Goal: Find specific page/section: Find specific page/section

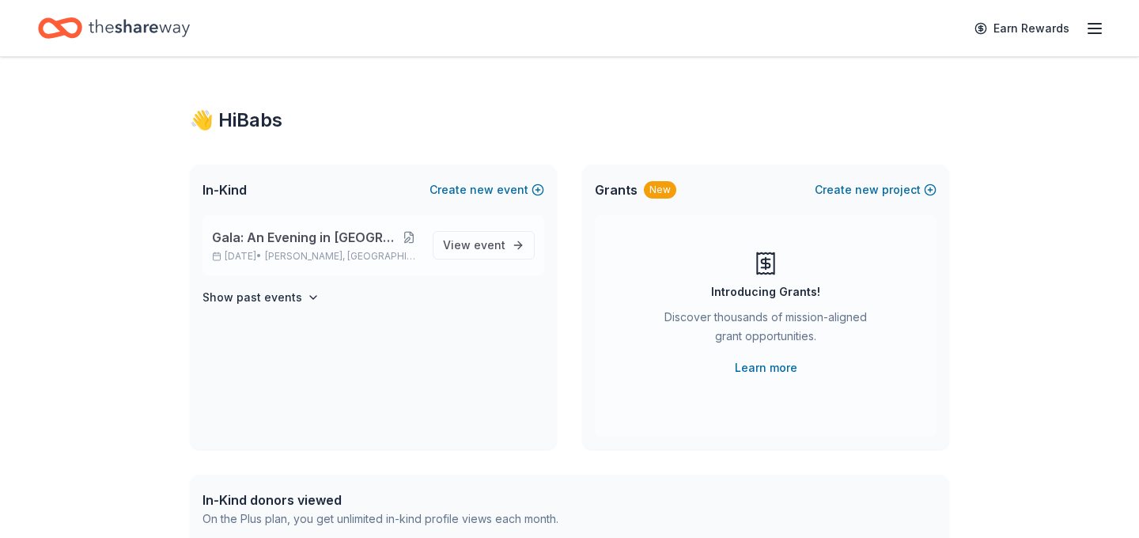
click at [397, 239] on button at bounding box center [408, 237] width 23 height 13
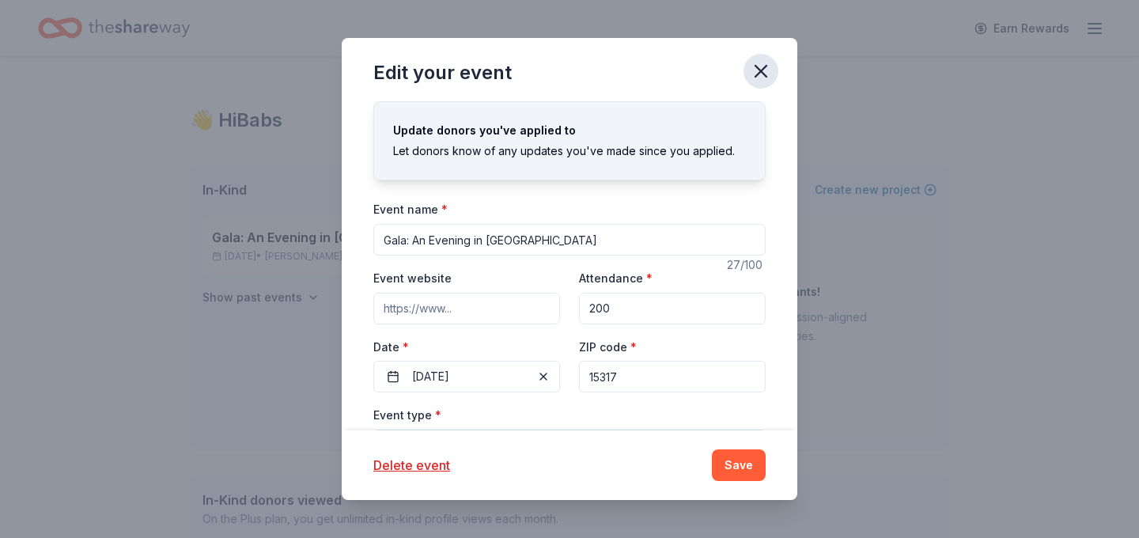
click at [764, 74] on icon "button" at bounding box center [761, 71] width 11 height 11
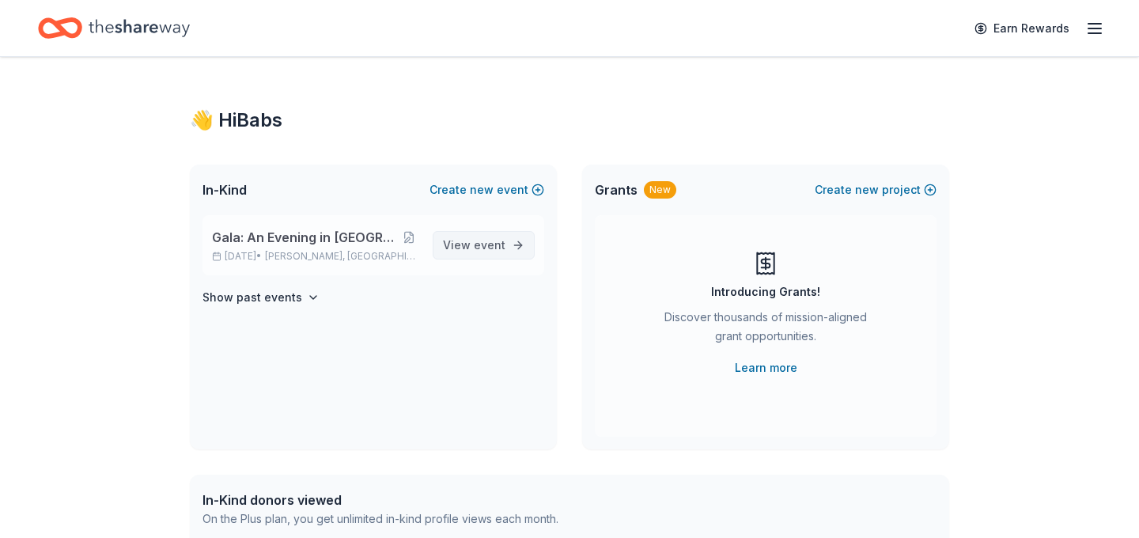
click at [500, 245] on span "event" at bounding box center [490, 244] width 32 height 13
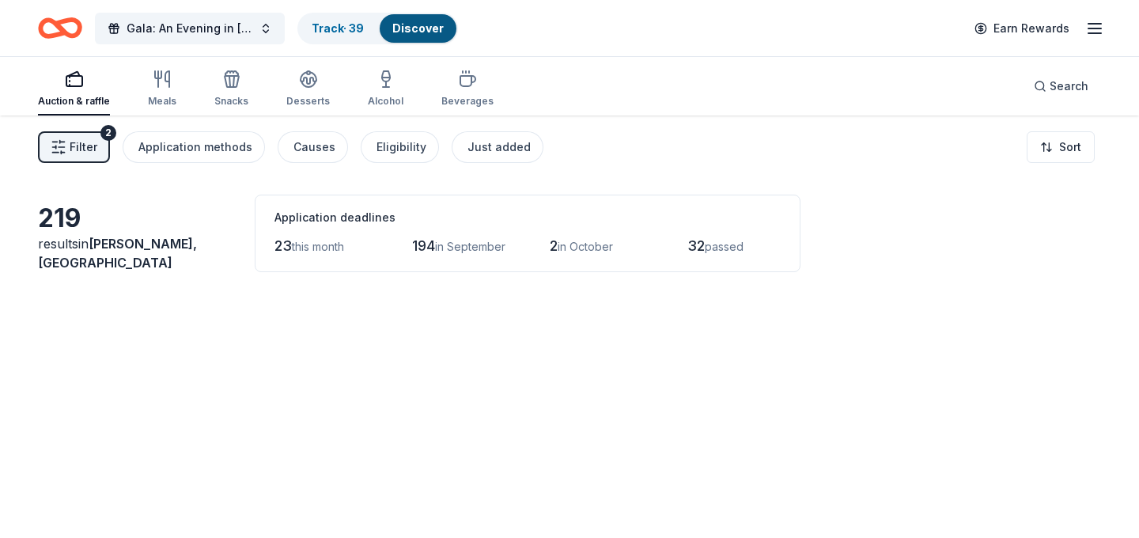
click at [88, 148] on span "Filter" at bounding box center [84, 147] width 28 height 19
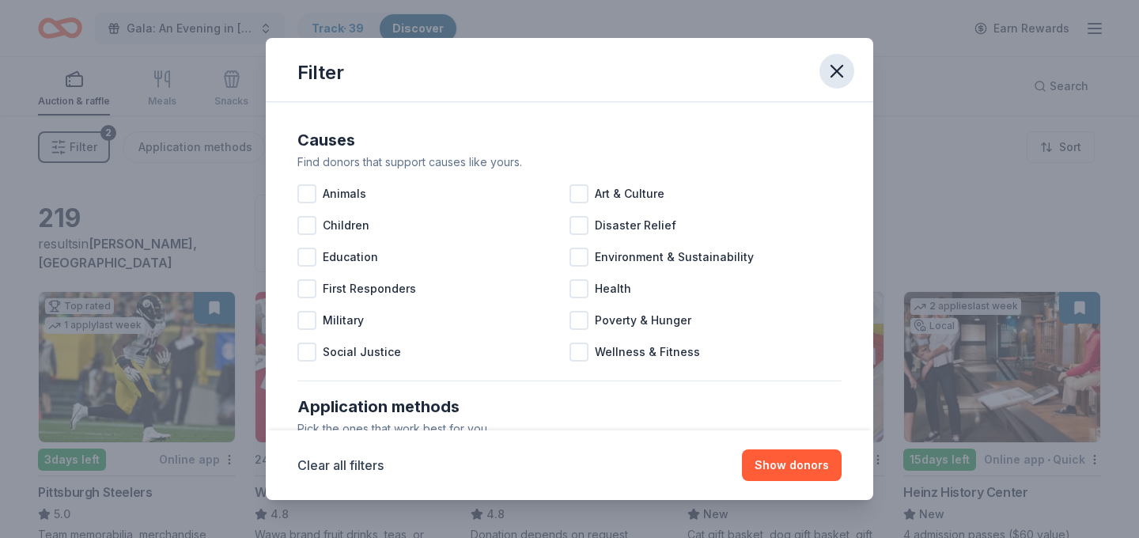
click at [838, 67] on icon "button" at bounding box center [837, 71] width 22 height 22
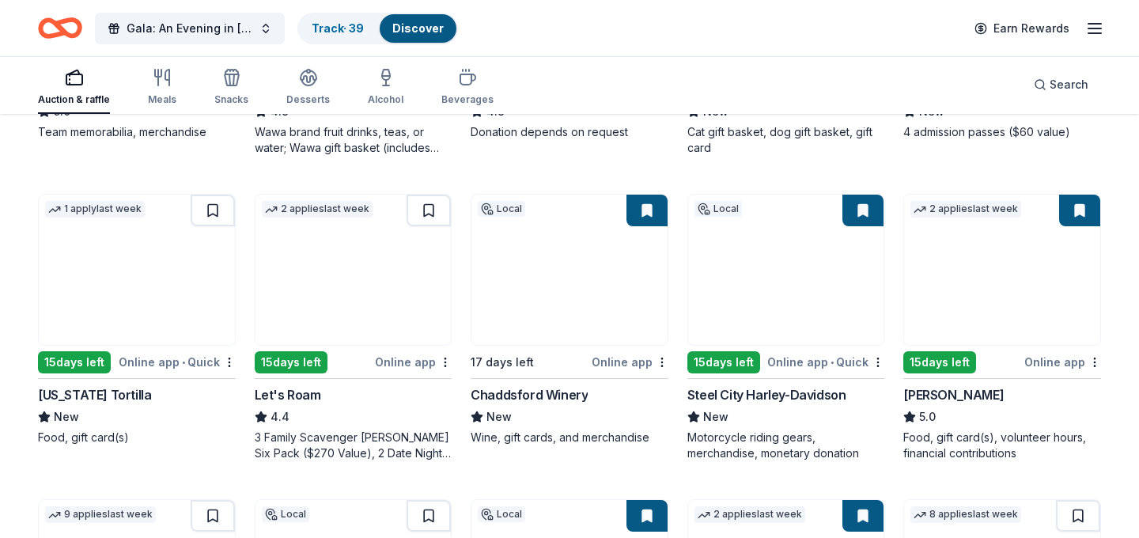
scroll to position [414, 0]
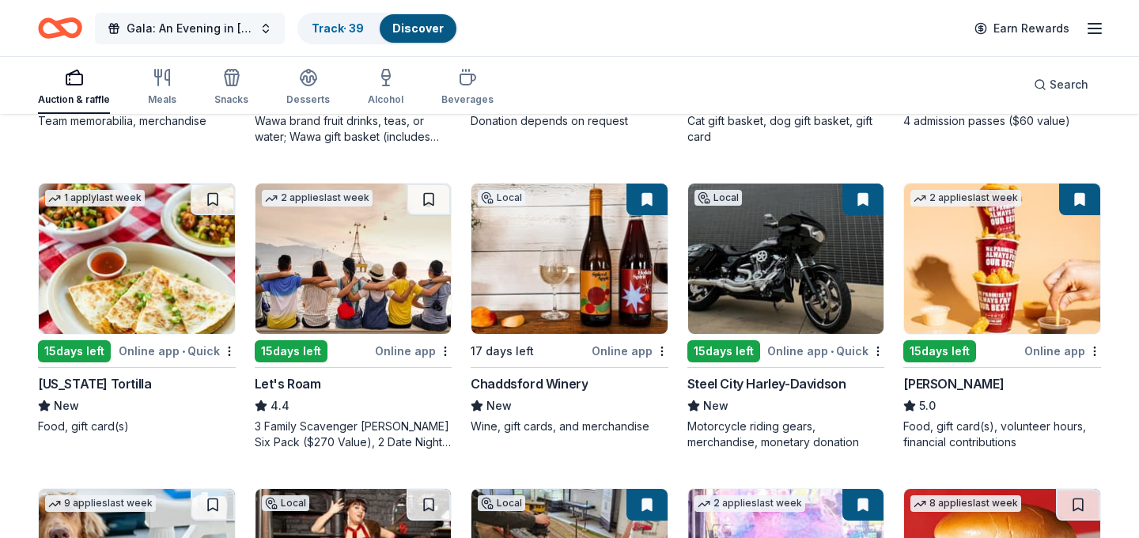
click at [215, 26] on span "Gala: An Evening in [GEOGRAPHIC_DATA]" at bounding box center [190, 28] width 127 height 19
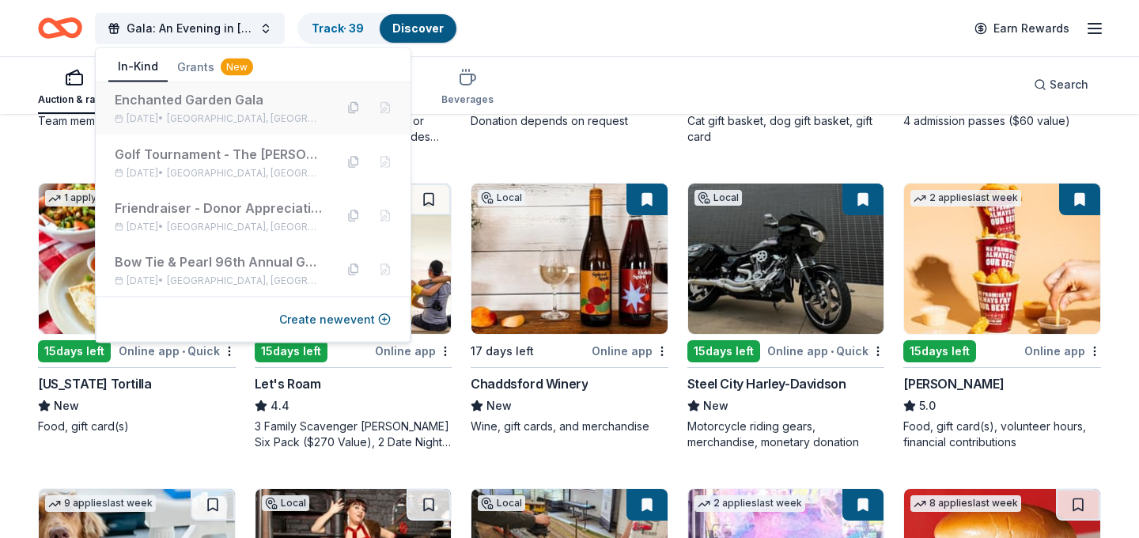
scroll to position [0, 0]
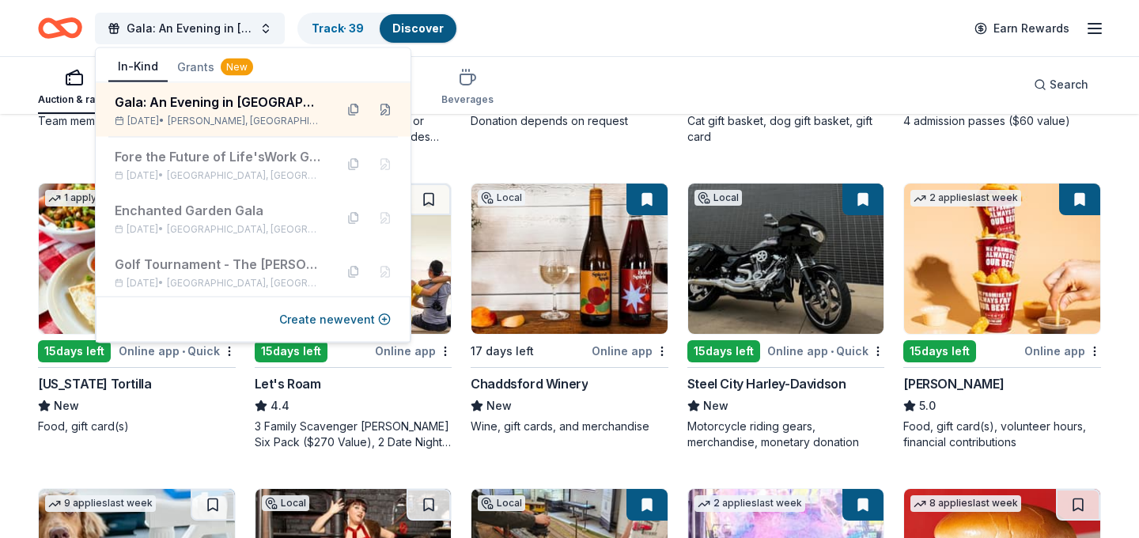
click at [290, 35] on div "Gala: An Evening in [GEOGRAPHIC_DATA] Track · 39 Discover" at bounding box center [248, 27] width 420 height 37
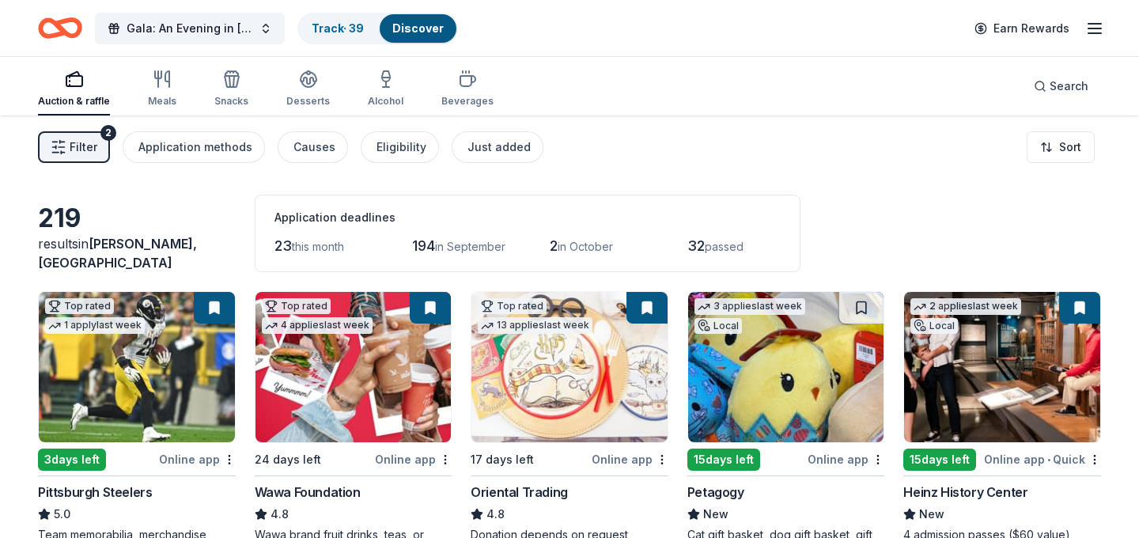
click at [88, 153] on span "Filter" at bounding box center [84, 147] width 28 height 19
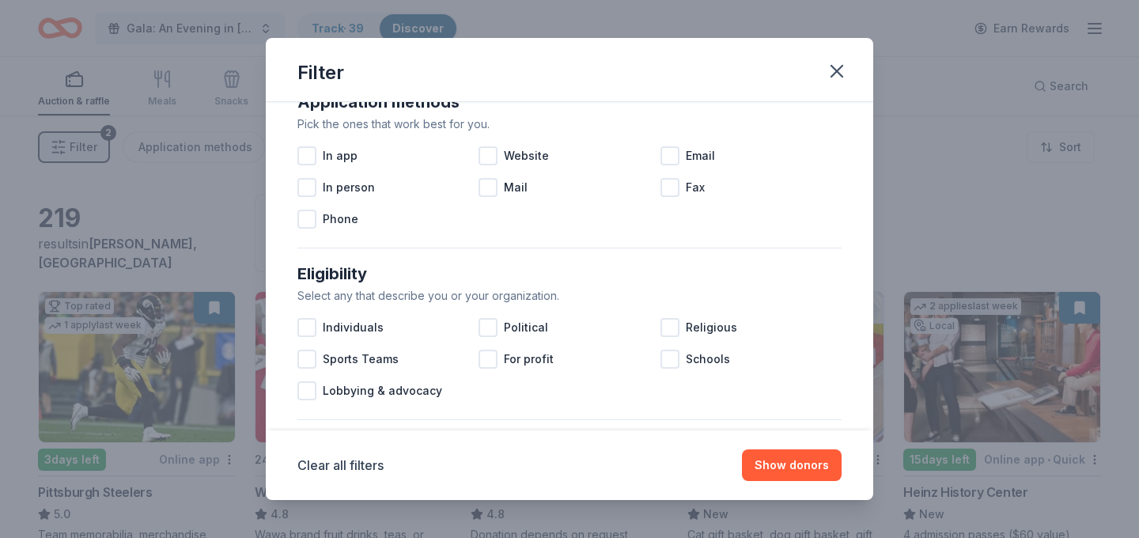
scroll to position [715, 0]
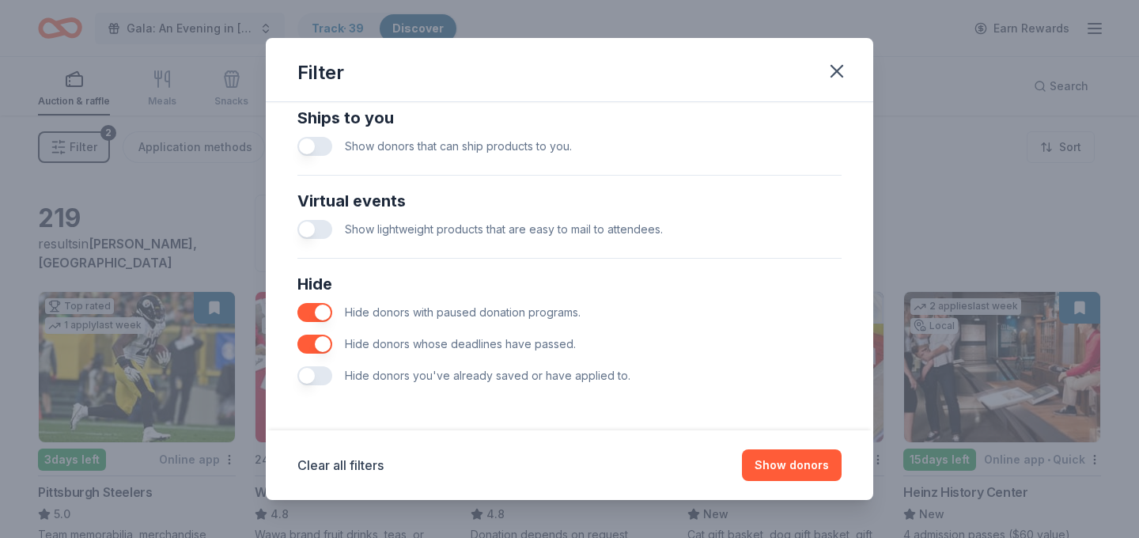
click at [313, 375] on button "button" at bounding box center [315, 375] width 35 height 19
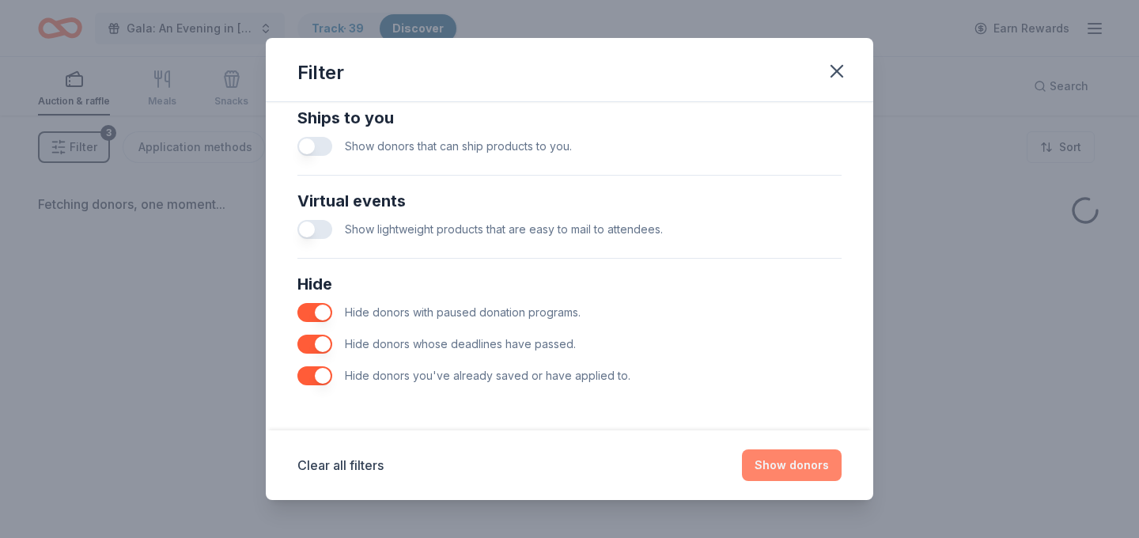
click at [801, 474] on button "Show donors" at bounding box center [792, 465] width 100 height 32
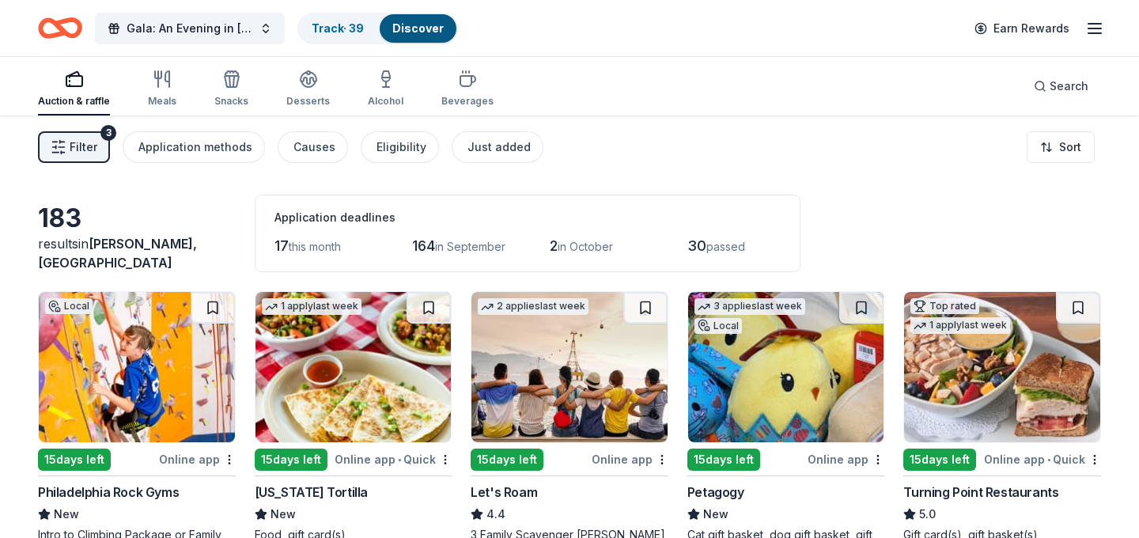
click at [714, 423] on img at bounding box center [786, 367] width 196 height 150
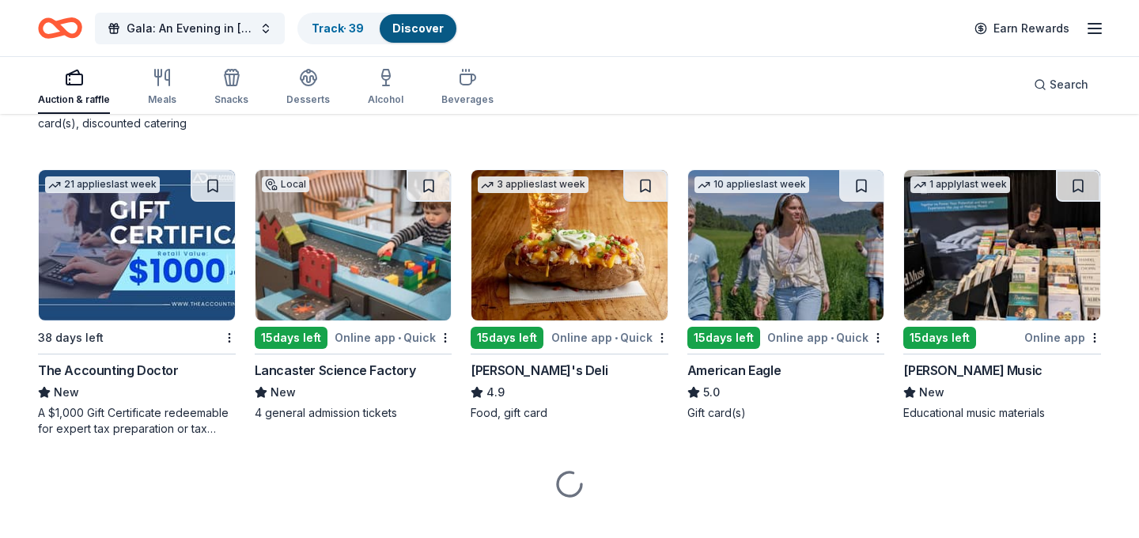
scroll to position [1048, 0]
